Goal: Find specific fact: Find specific fact

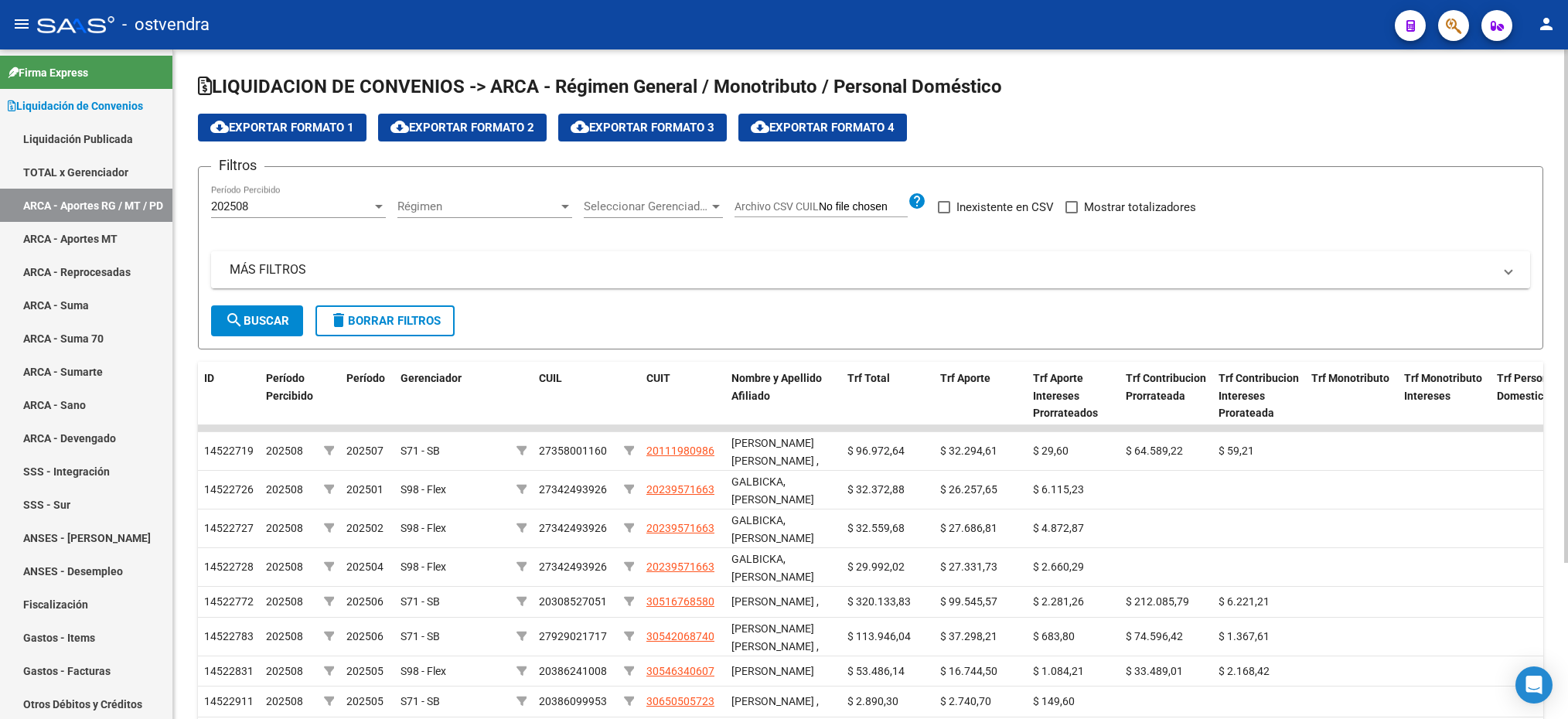
click at [300, 258] on mat-expansion-panel-header "MÁS FILTROS" at bounding box center [870, 269] width 1319 height 37
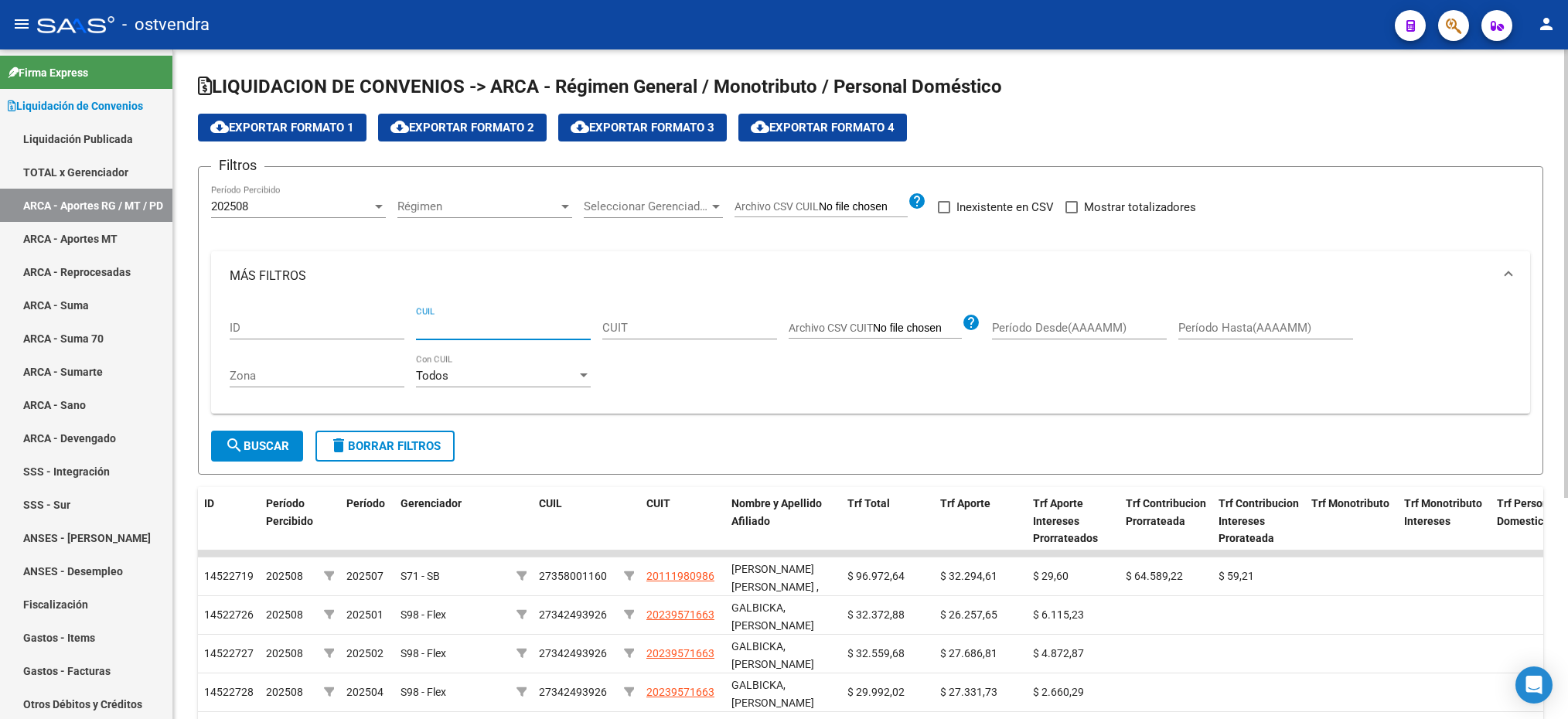
click at [548, 329] on input "CUIL" at bounding box center [503, 327] width 175 height 14
drag, startPoint x: 552, startPoint y: 319, endPoint x: 398, endPoint y: 297, distance: 155.6
click at [454, 326] on input "CUIL" at bounding box center [503, 327] width 175 height 14
click at [325, 197] on div "202508 Período Percibido" at bounding box center [298, 201] width 175 height 33
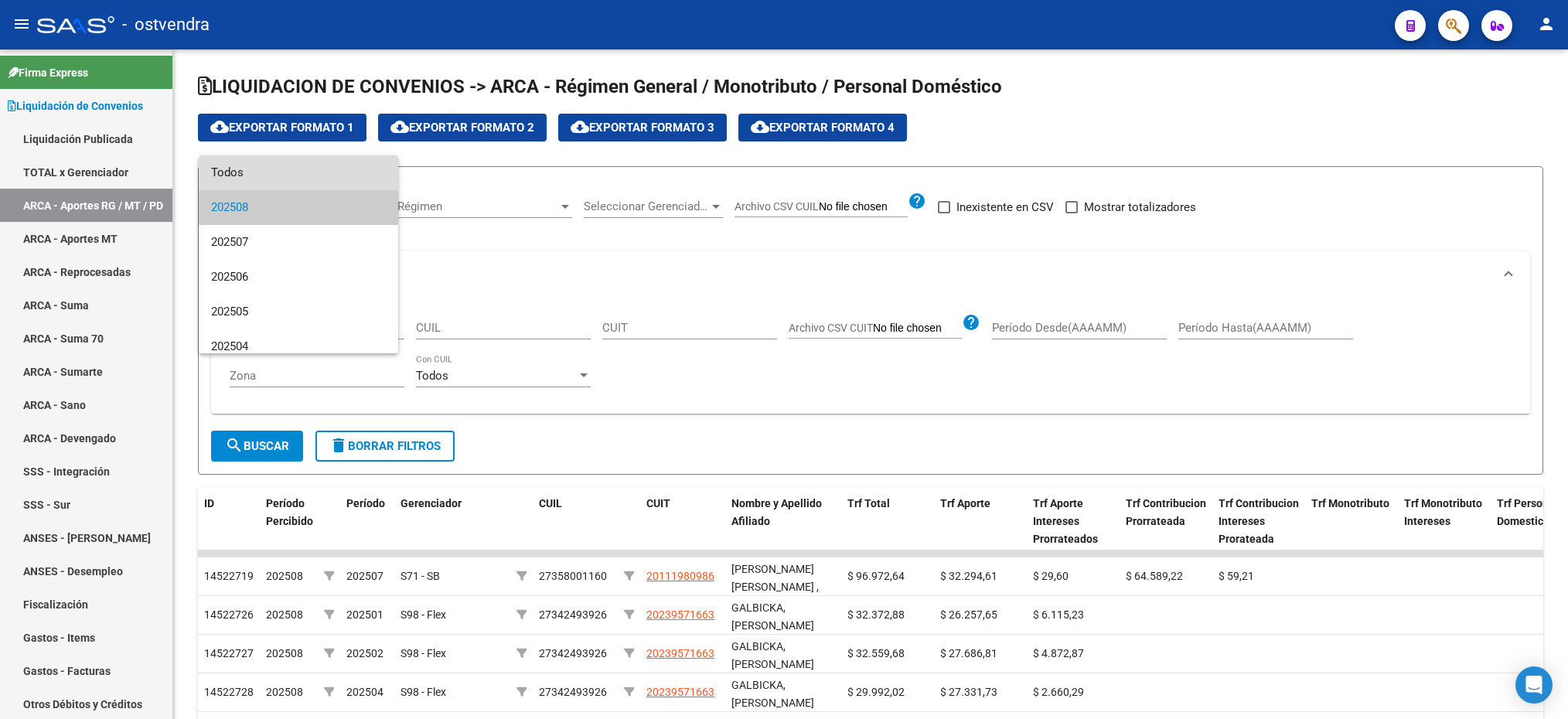
click at [302, 177] on span "Todos" at bounding box center [298, 172] width 175 height 35
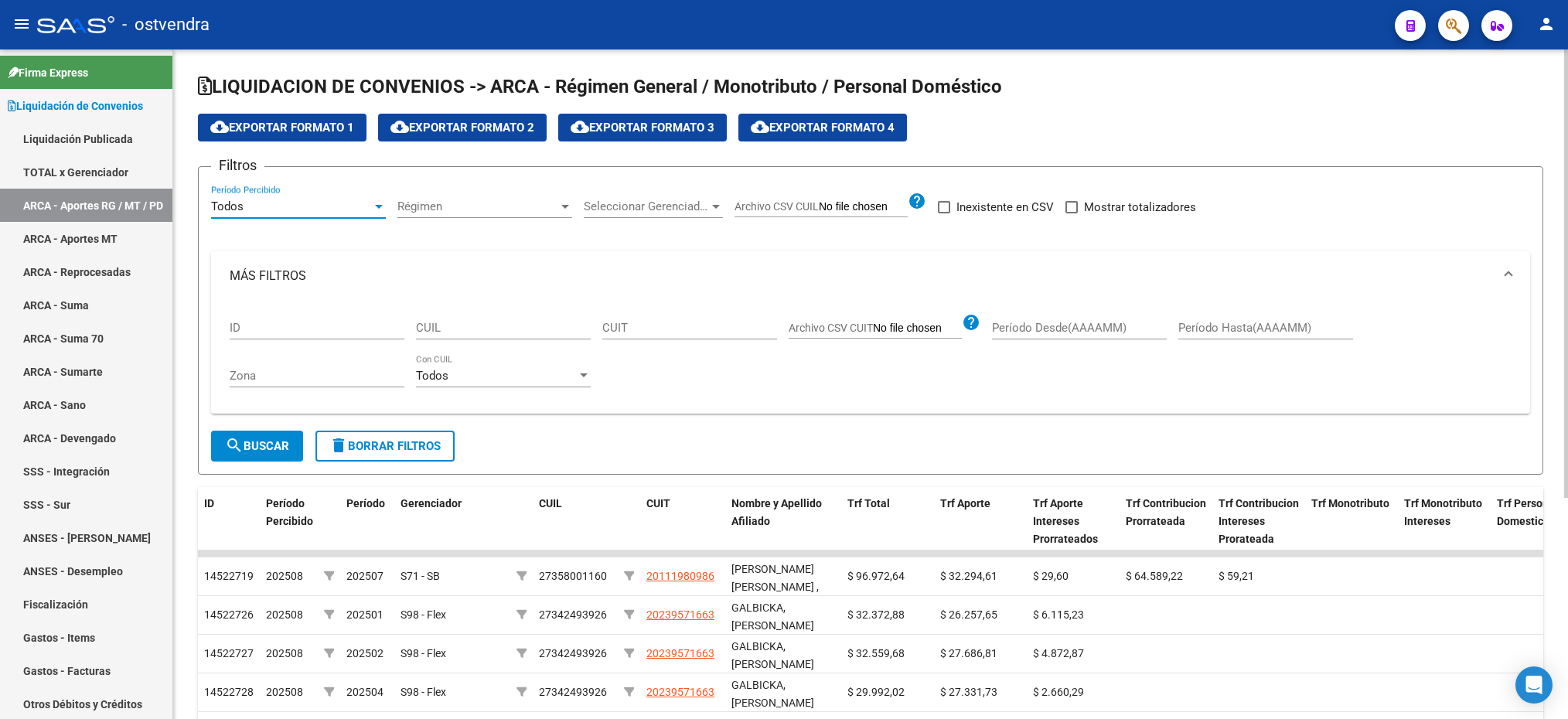
click at [432, 330] on input "CUIL" at bounding box center [503, 327] width 175 height 14
paste input "27-37939834-6"
type input "27-37939834-6"
click at [272, 446] on span "search Buscar" at bounding box center [256, 446] width 64 height 14
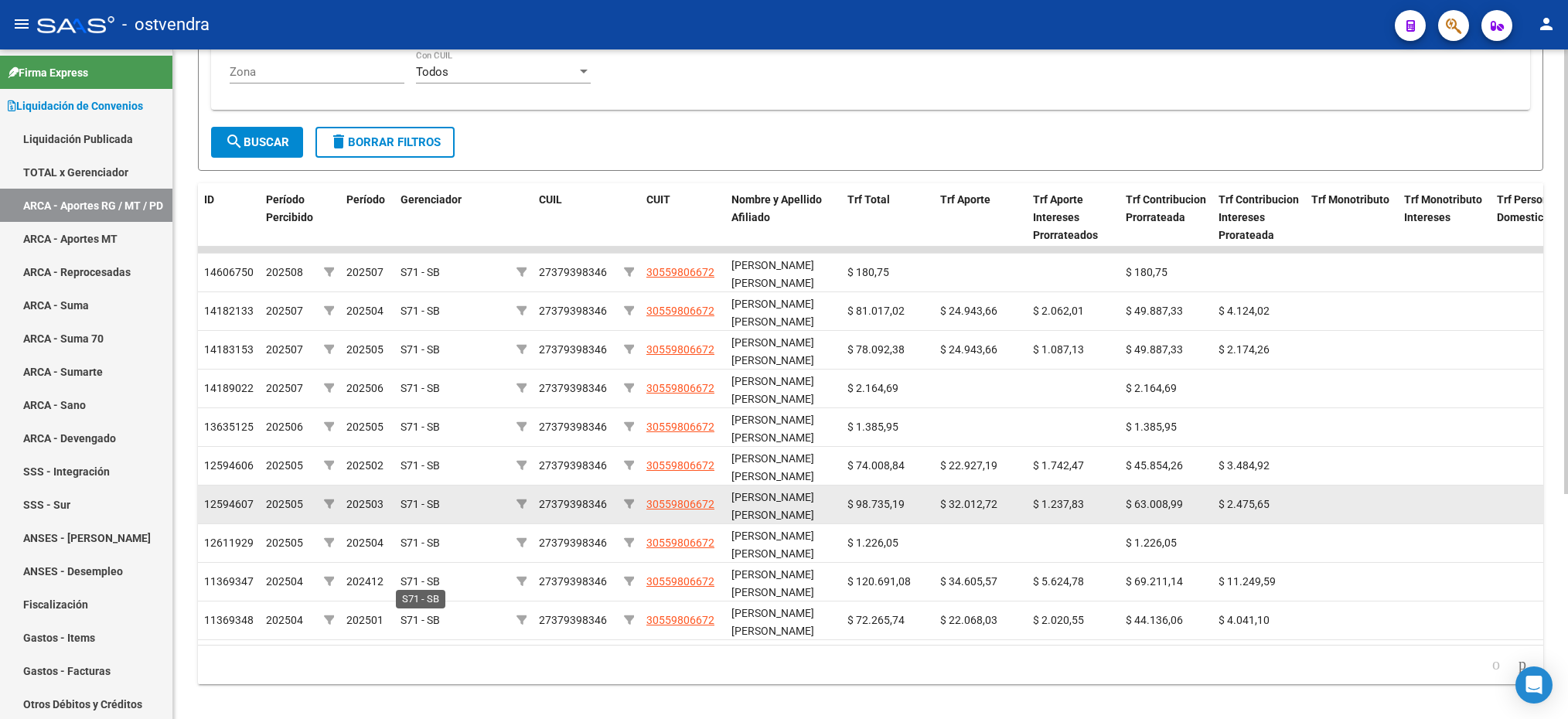
scroll to position [339, 0]
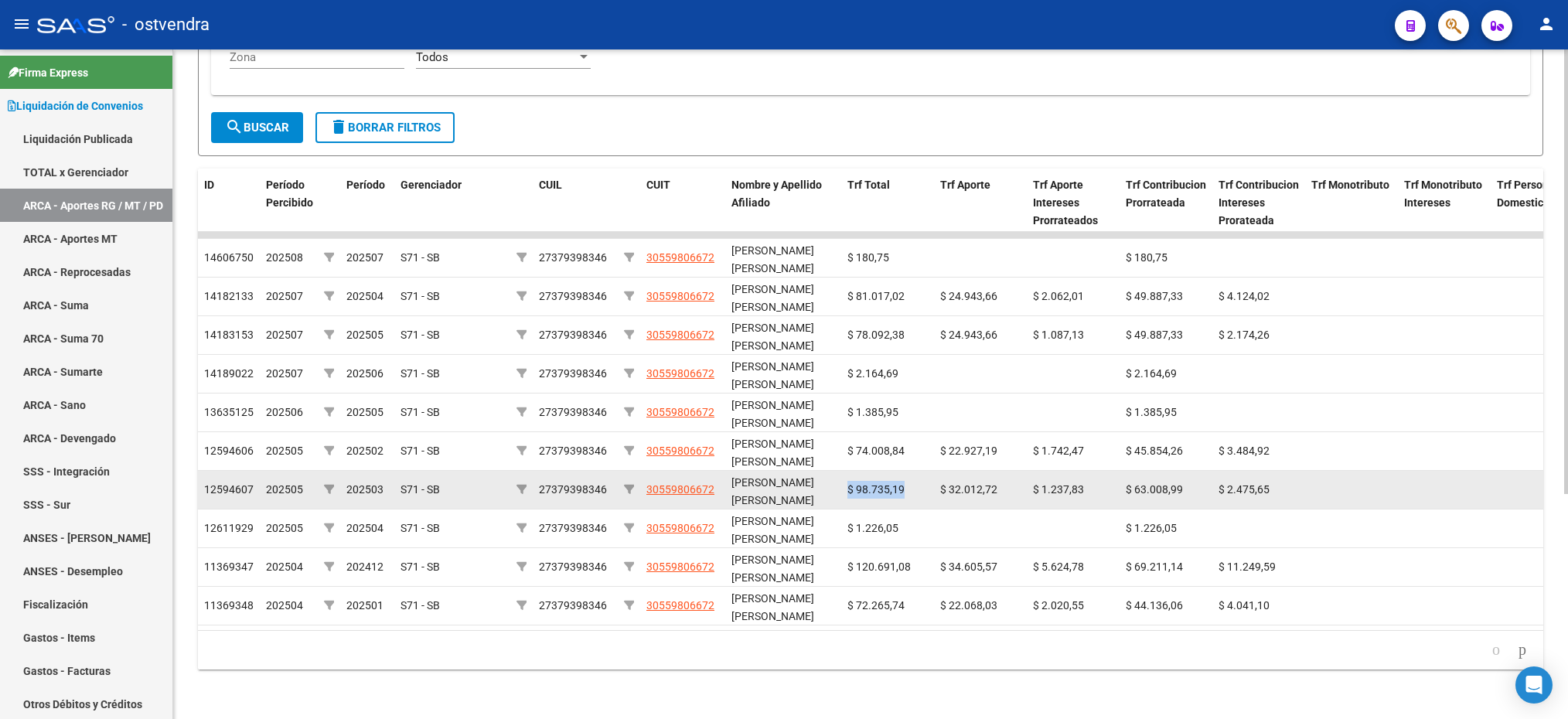
drag, startPoint x: 847, startPoint y: 471, endPoint x: 904, endPoint y: 476, distance: 57.2
click at [904, 481] on div "$ 98.735,19" at bounding box center [888, 489] width 81 height 18
copy span "$ 98.735,19"
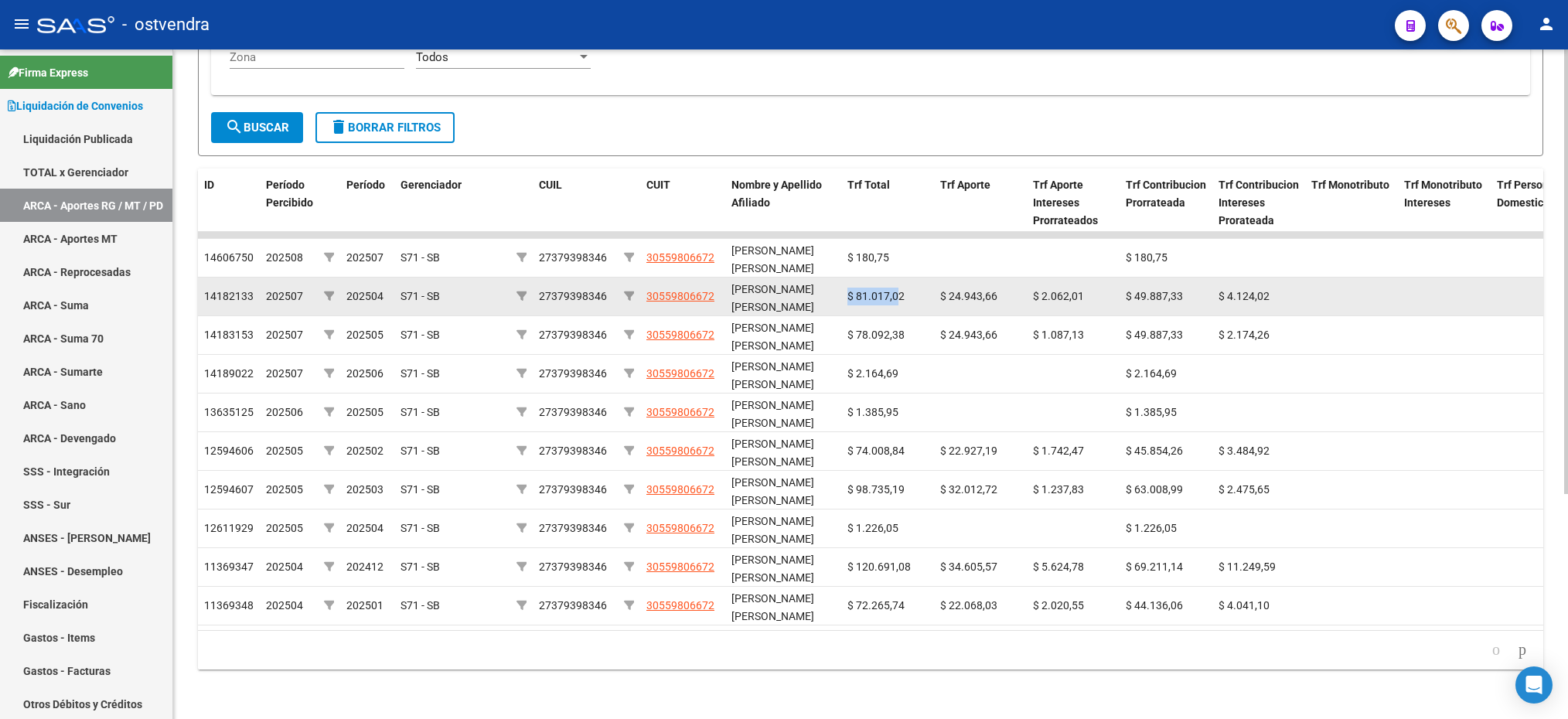
drag, startPoint x: 849, startPoint y: 272, endPoint x: 898, endPoint y: 269, distance: 49.1
click at [898, 288] on div "$ 81.017,02" at bounding box center [888, 297] width 81 height 18
drag, startPoint x: 898, startPoint y: 269, endPoint x: 903, endPoint y: 288, distance: 19.6
click at [903, 288] on datatable-body-cell "$ 81.017,02" at bounding box center [887, 297] width 93 height 38
drag, startPoint x: 843, startPoint y: 279, endPoint x: 907, endPoint y: 279, distance: 64.0
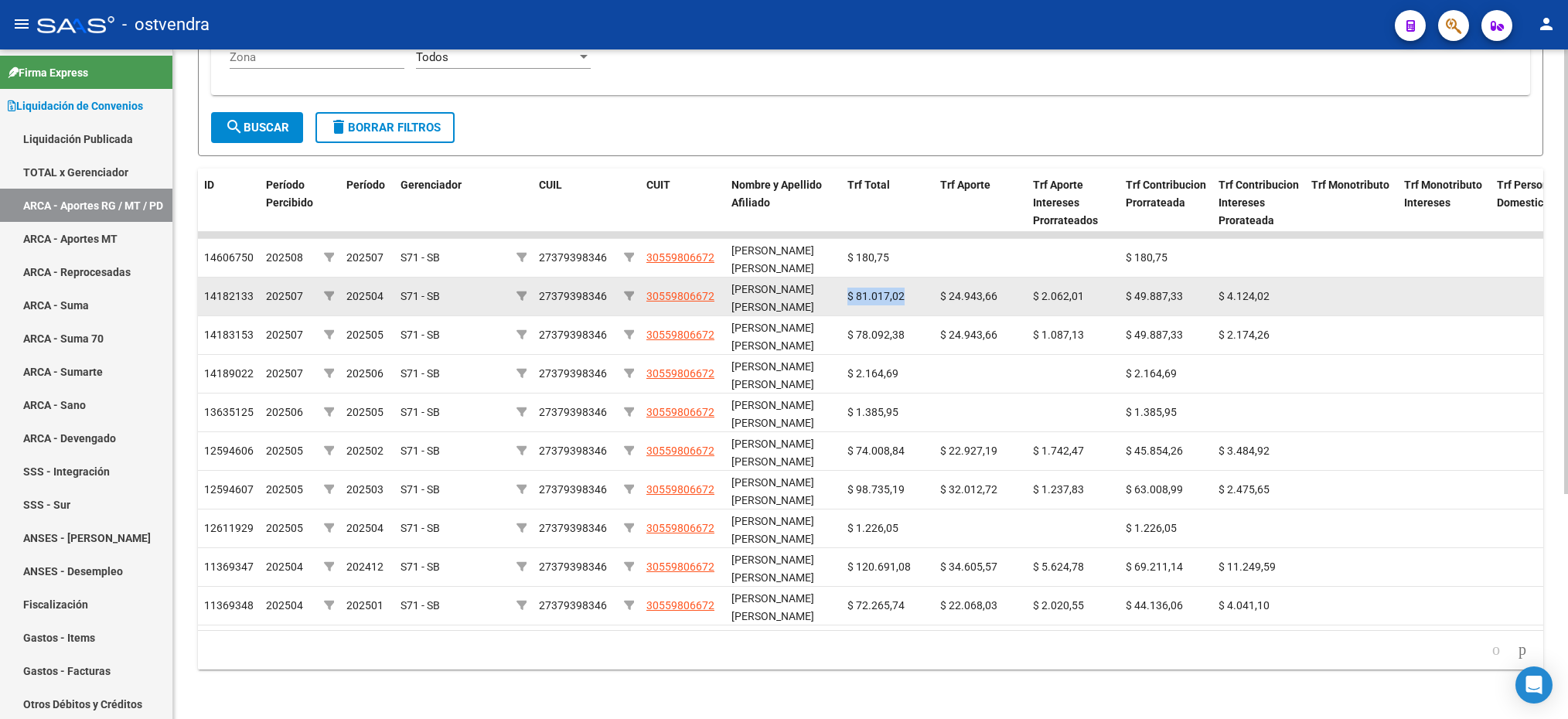
click at [907, 279] on datatable-body-cell "$ 81.017,02" at bounding box center [887, 297] width 93 height 38
drag, startPoint x: 907, startPoint y: 279, endPoint x: 893, endPoint y: 274, distance: 14.9
copy span "$ 81.017,02"
